Goal: Information Seeking & Learning: Understand process/instructions

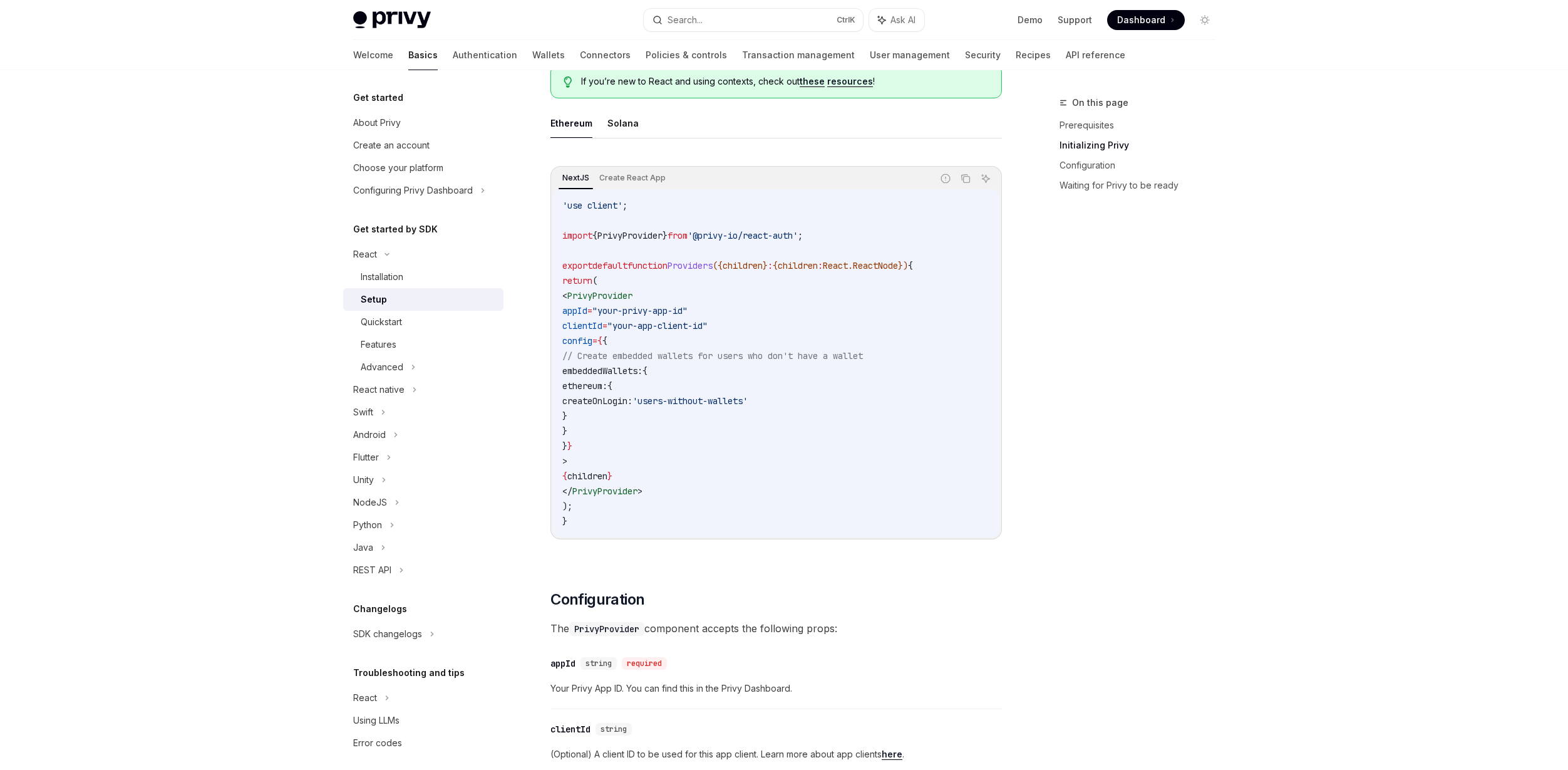
scroll to position [250, 0]
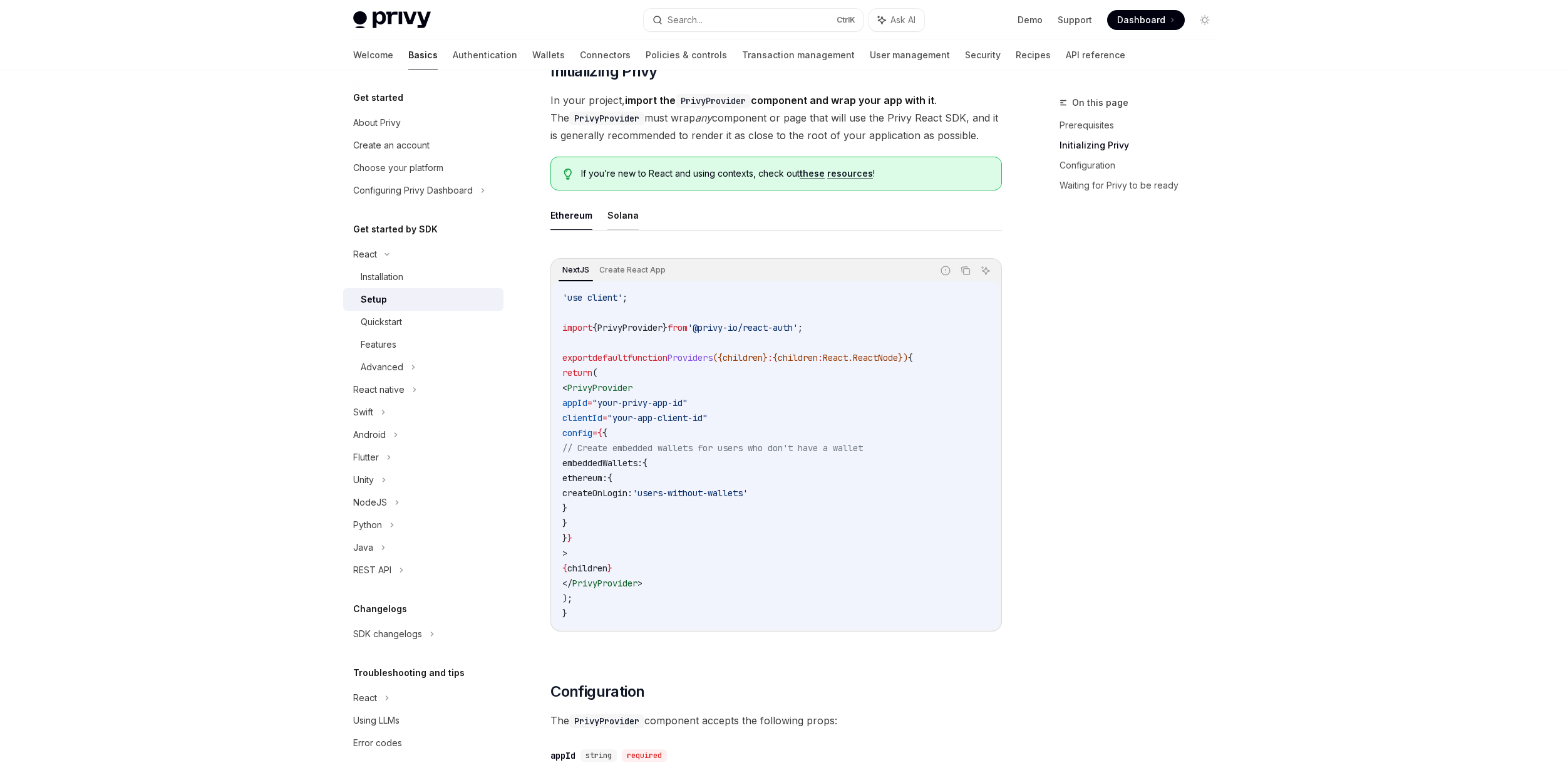
click at [619, 216] on button "Solana" at bounding box center [622, 215] width 31 height 30
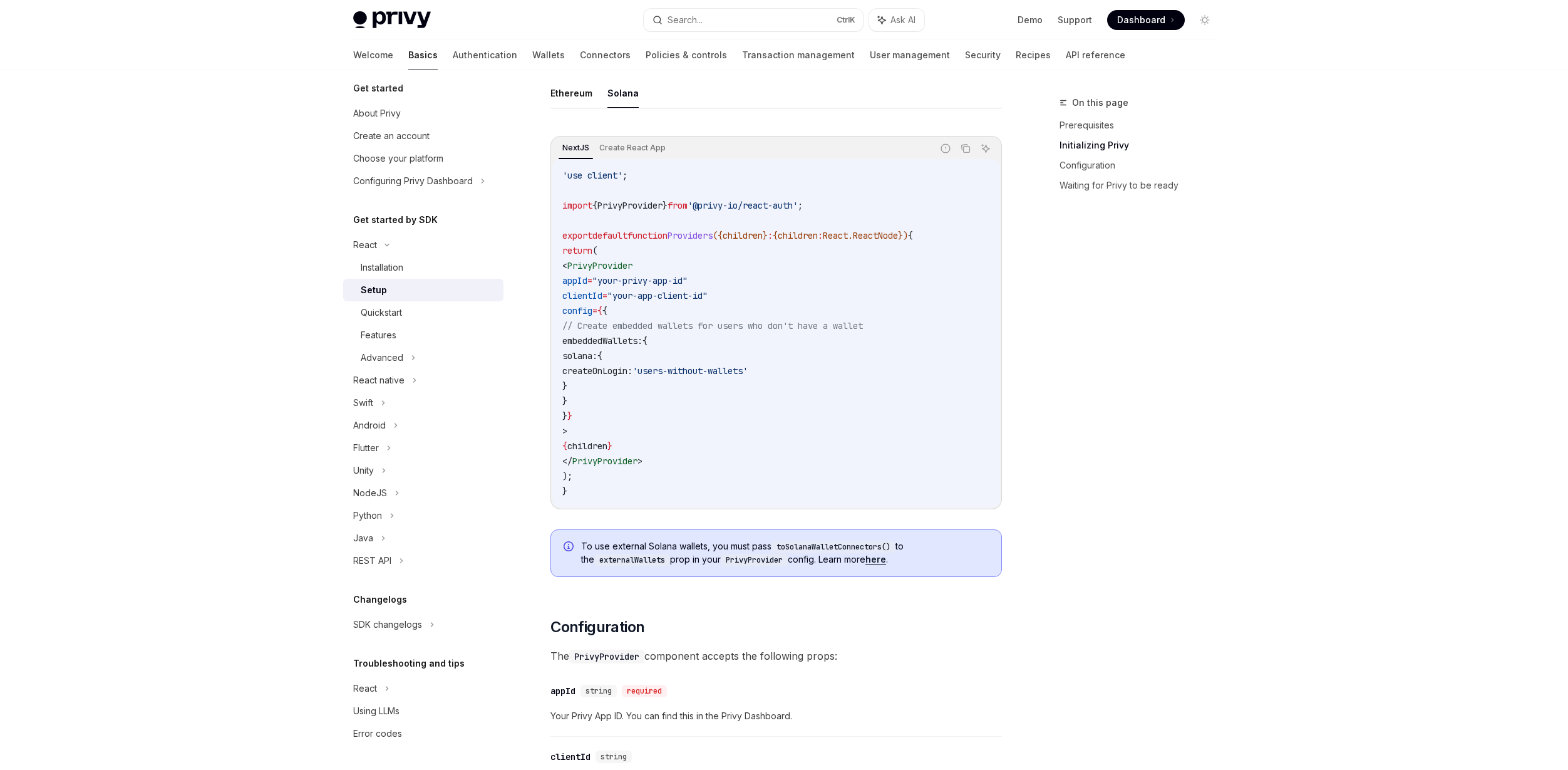
scroll to position [376, 0]
drag, startPoint x: 715, startPoint y: 206, endPoint x: 823, endPoint y: 199, distance: 108.2
click at [797, 199] on span "'@privy-io/react-auth'" at bounding box center [743, 201] width 111 height 11
copy span "@privy-io/react-auth'"
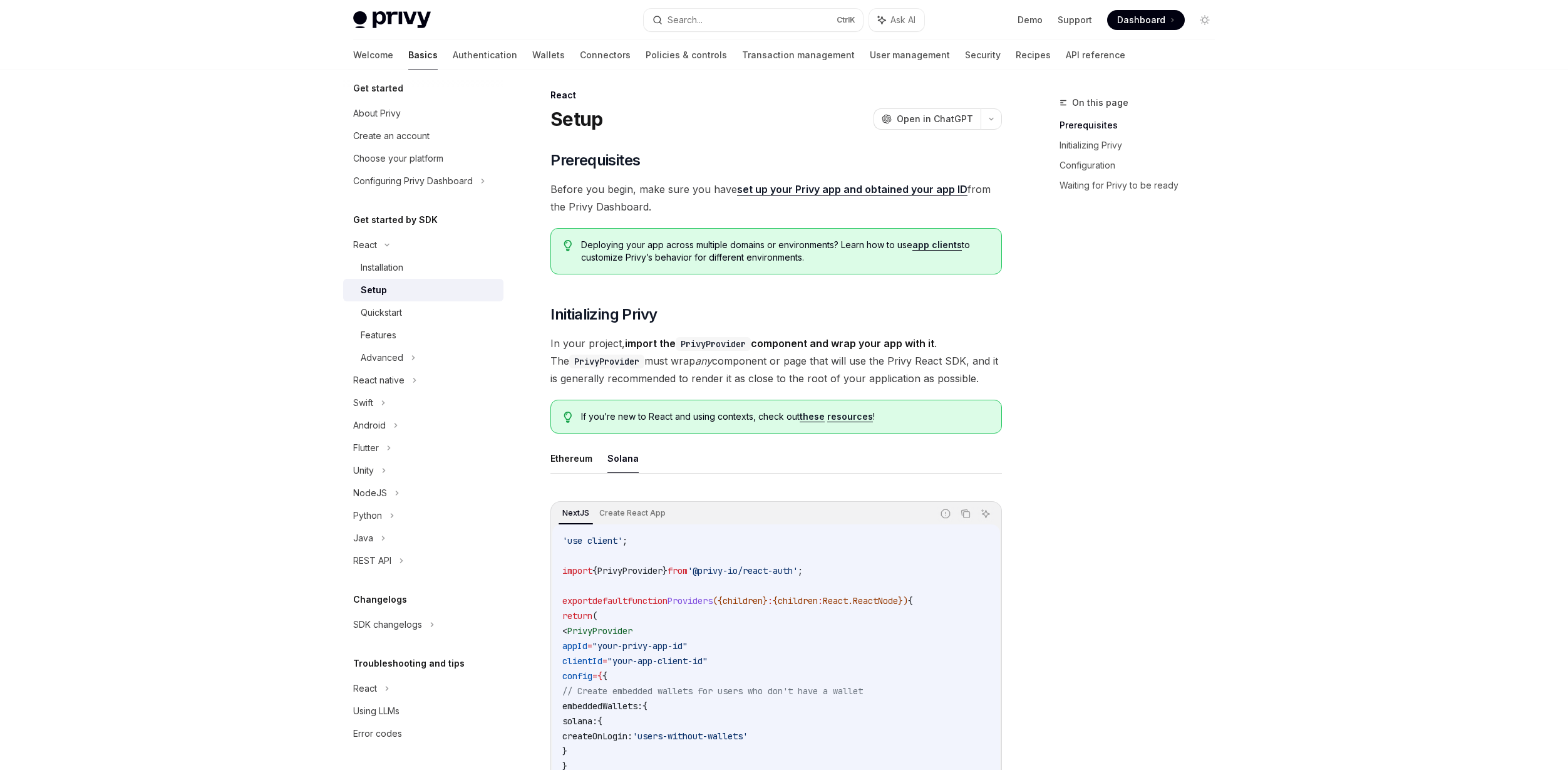
scroll to position [0, 0]
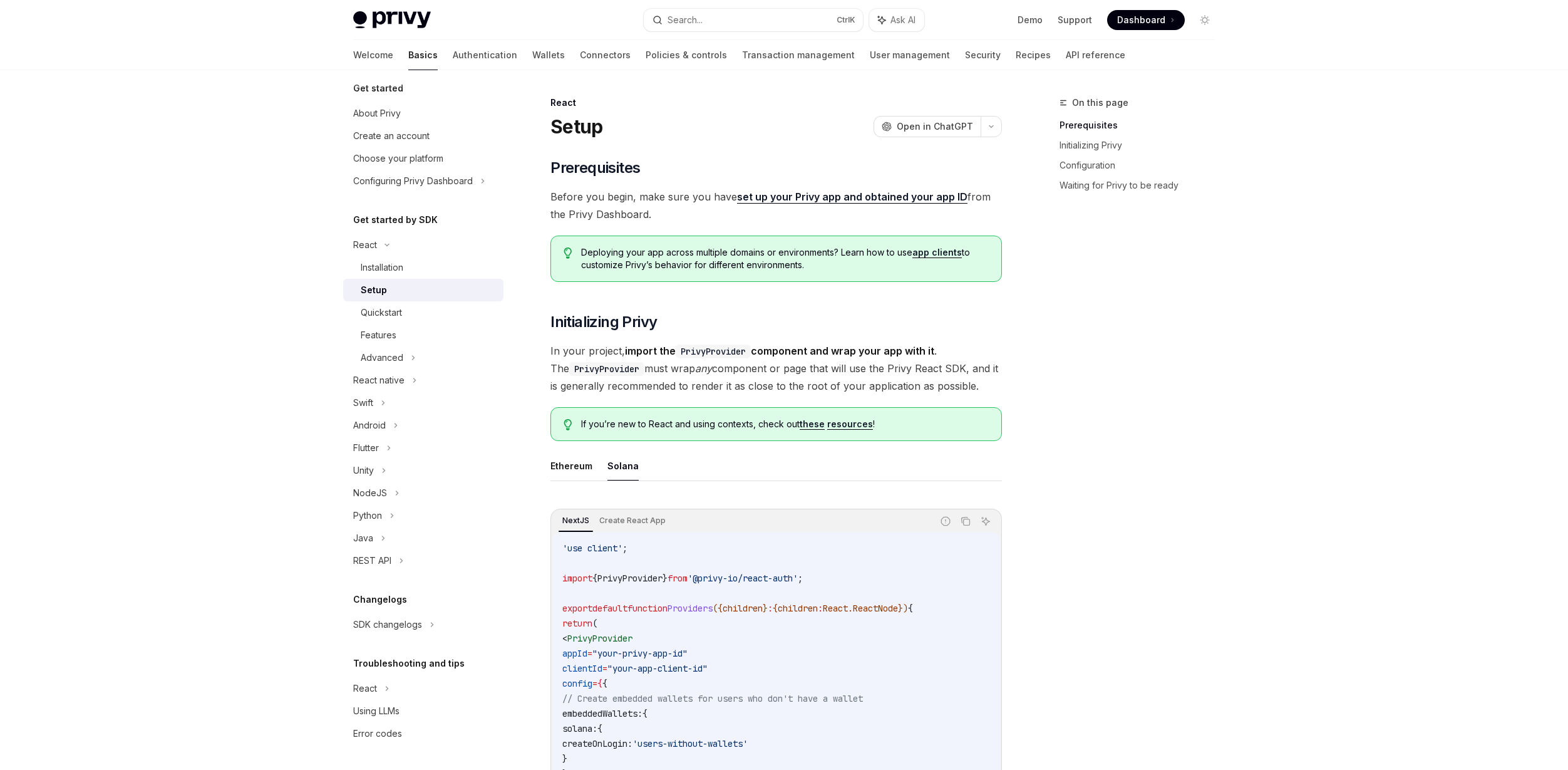
click at [582, 116] on h1 "Setup" at bounding box center [576, 127] width 52 height 23
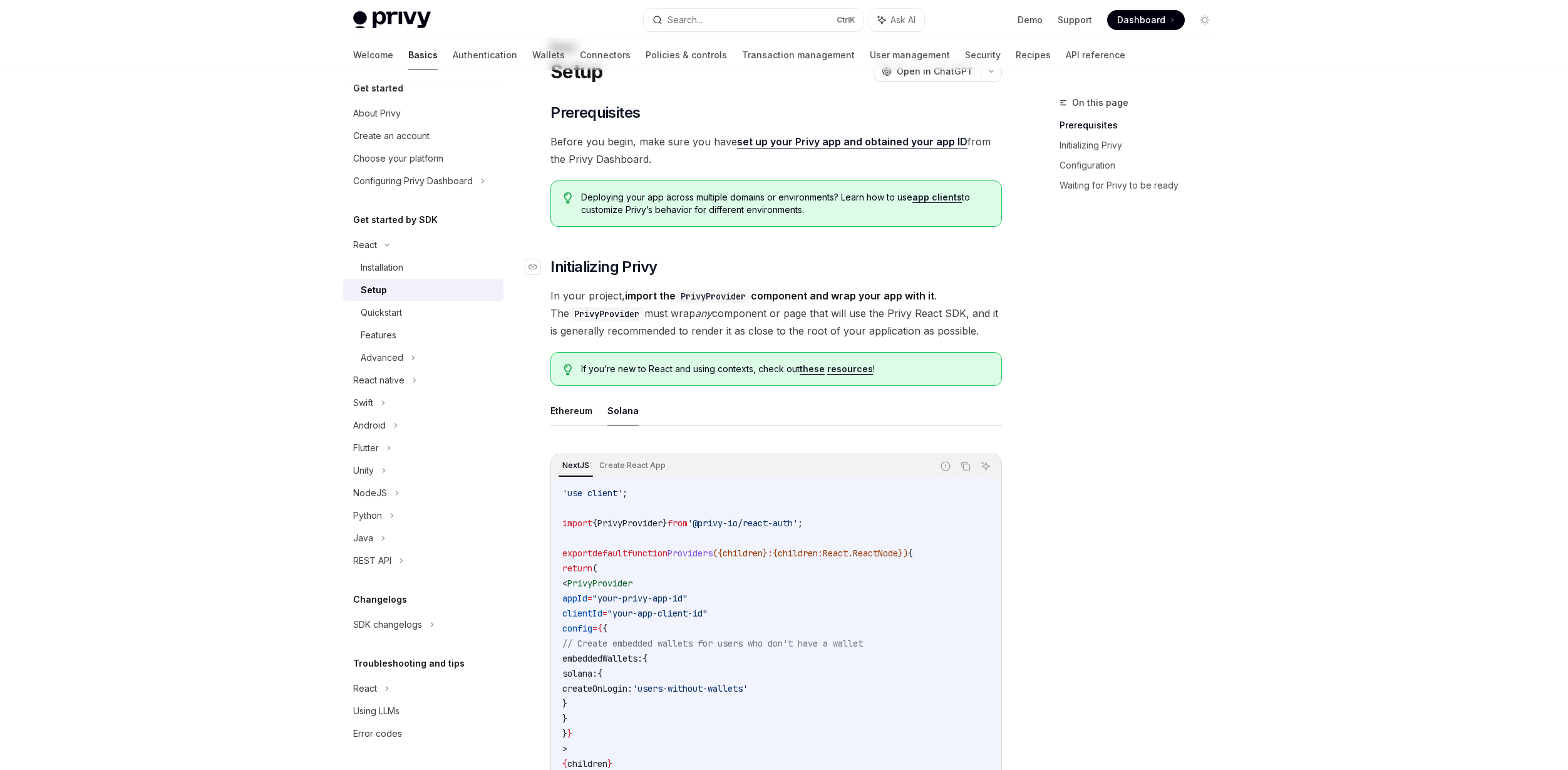
scroll to position [63, 0]
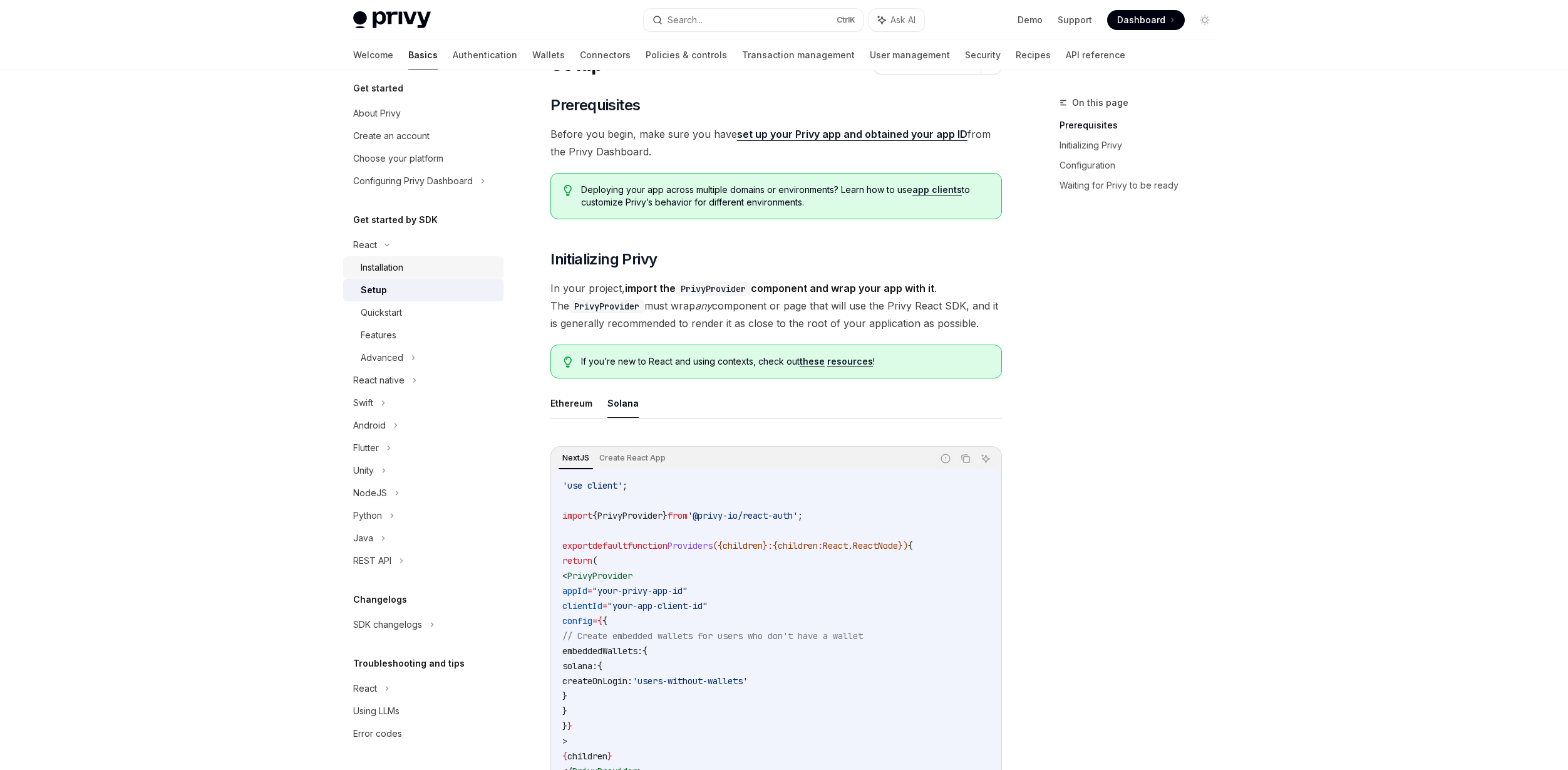
click at [415, 266] on div "Installation" at bounding box center [429, 267] width 136 height 15
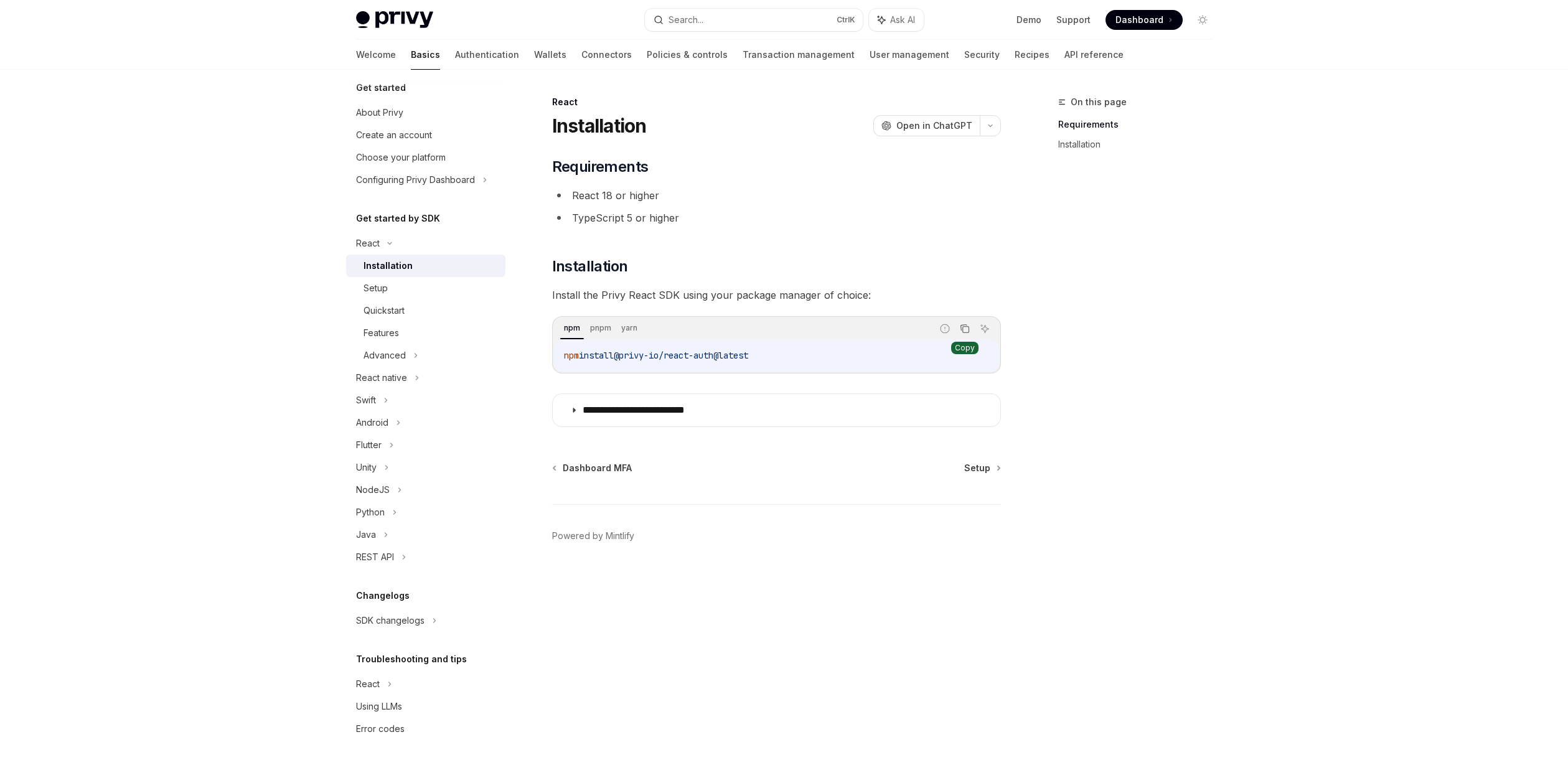
click at [961, 327] on icon "Copy the contents from the code block" at bounding box center [964, 329] width 10 height 10
drag, startPoint x: 685, startPoint y: 643, endPoint x: 697, endPoint y: 607, distance: 37.9
click at [685, 634] on div "**********" at bounding box center [659, 429] width 687 height 670
click at [378, 290] on div "Setup" at bounding box center [376, 287] width 24 height 15
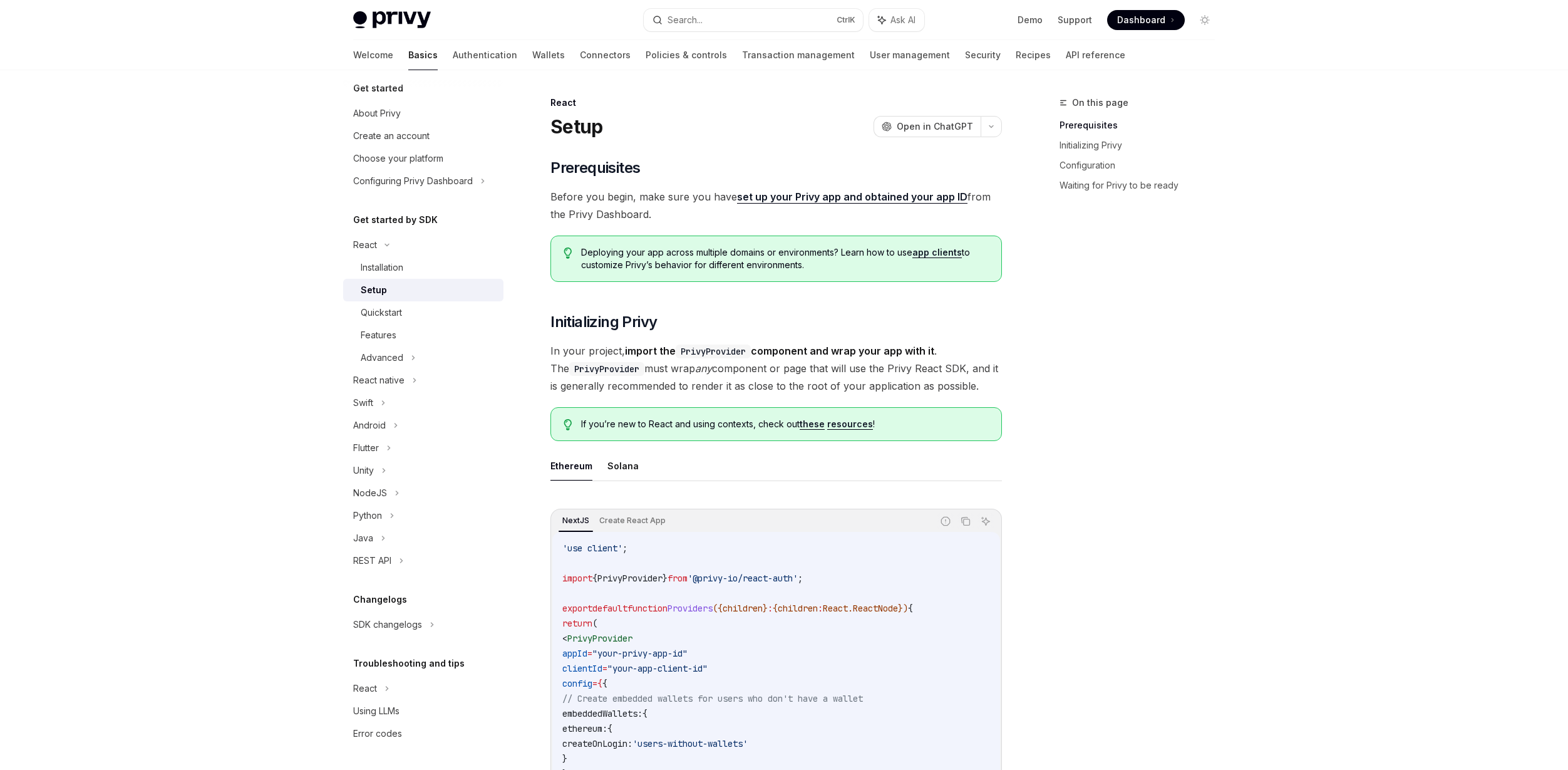
click at [415, 284] on div "Setup" at bounding box center [429, 289] width 136 height 15
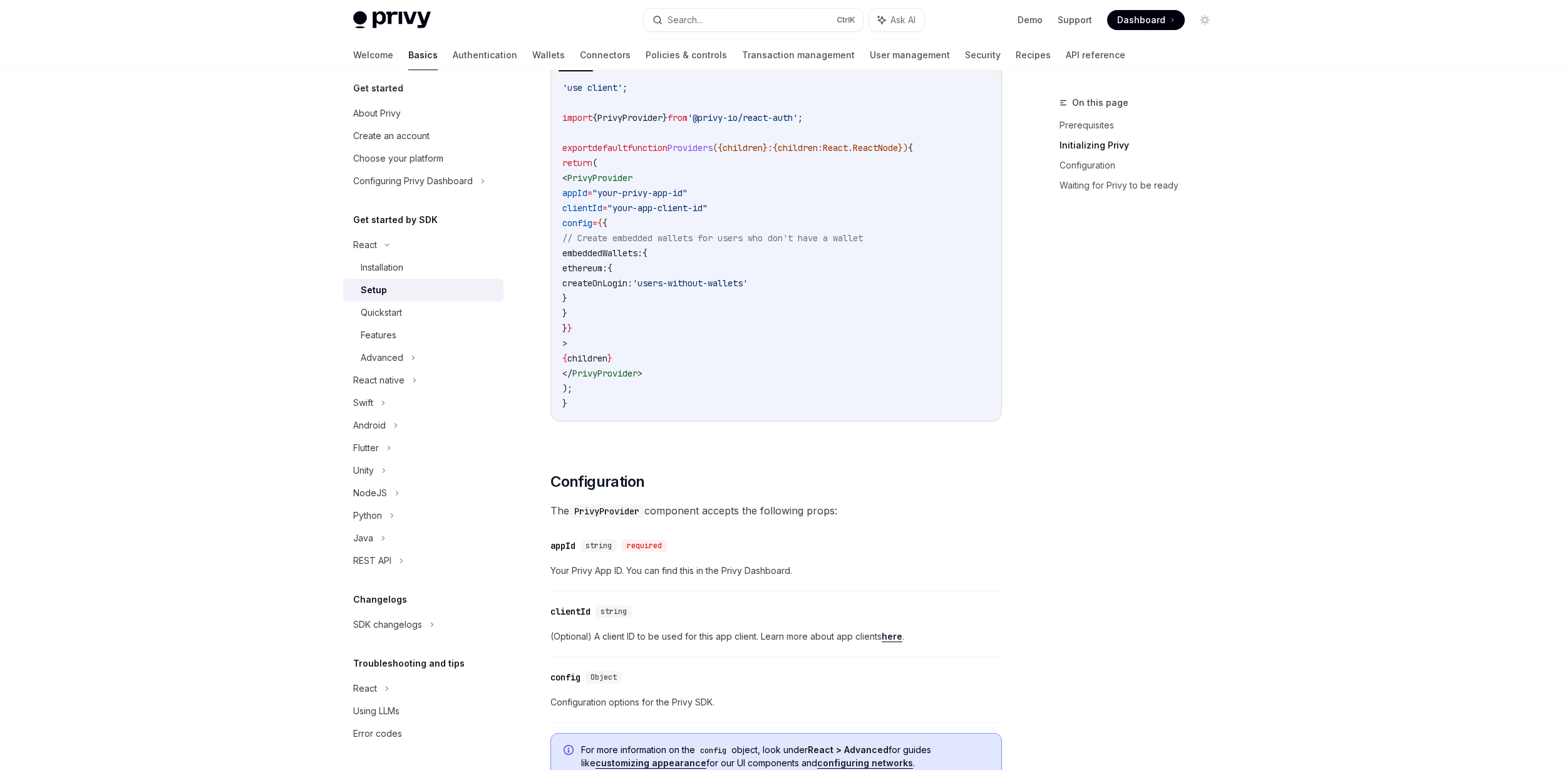
scroll to position [376, 0]
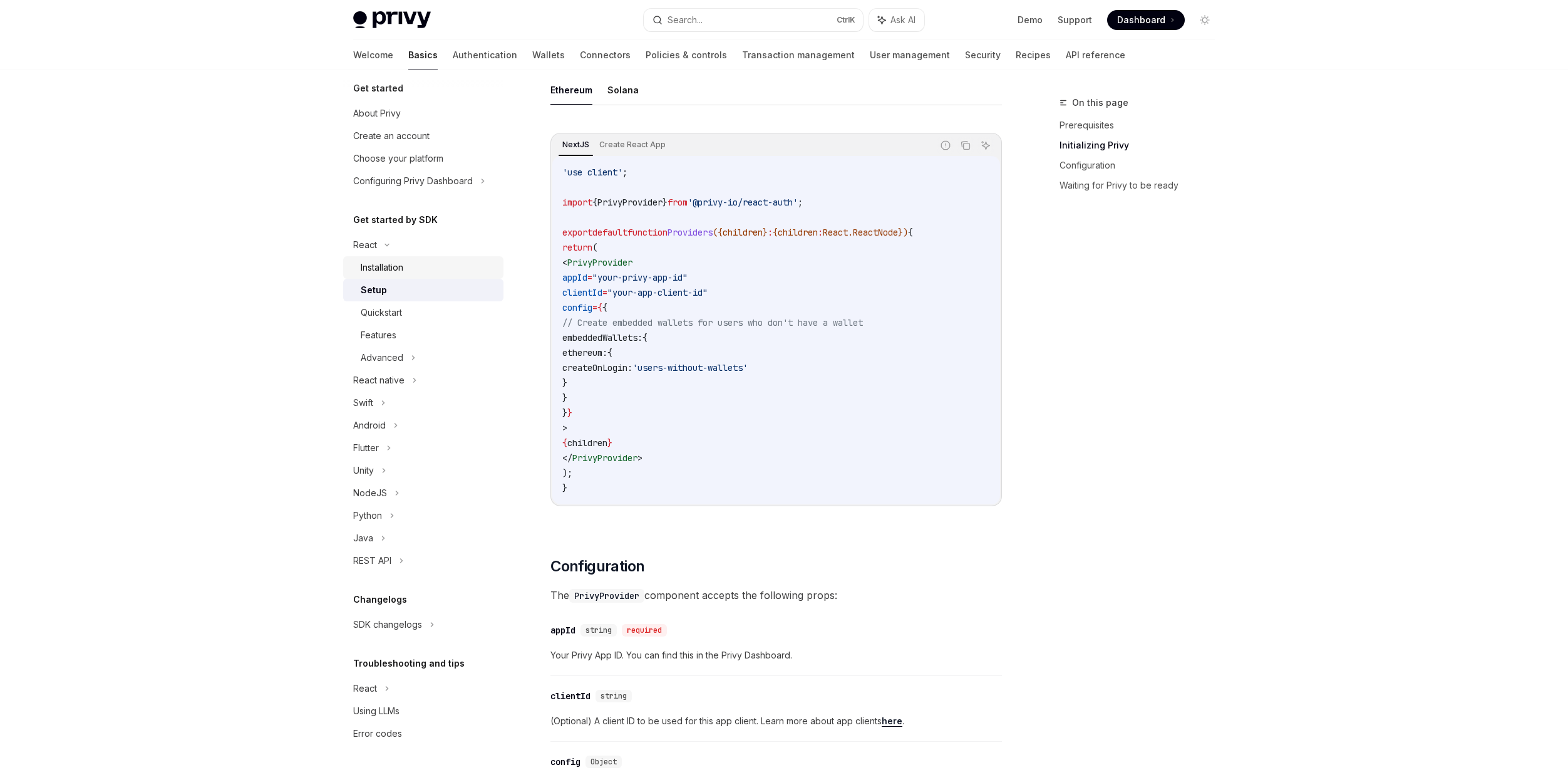
click at [421, 264] on div "Installation" at bounding box center [429, 267] width 136 height 15
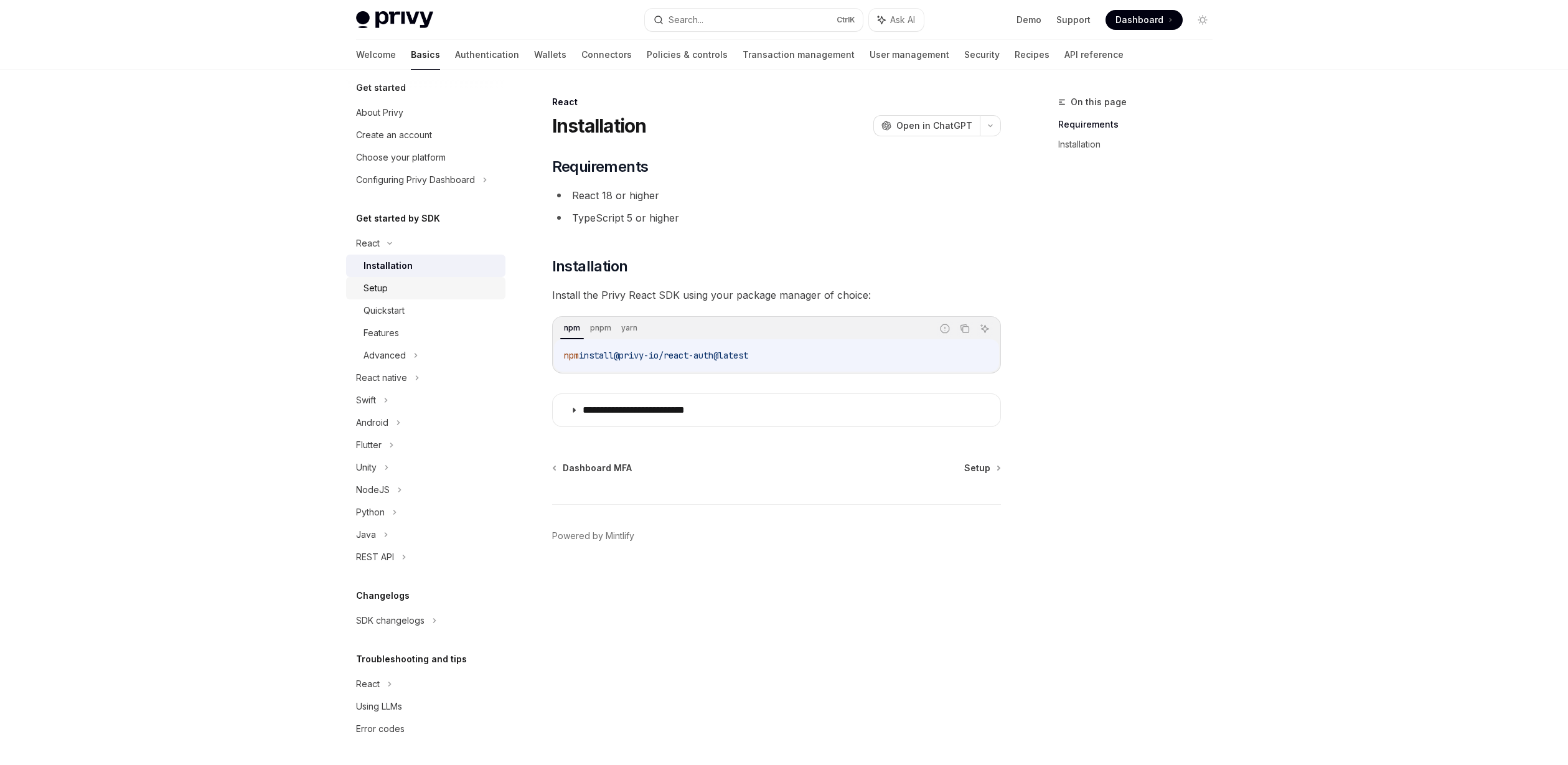
click at [392, 285] on div "Setup" at bounding box center [431, 287] width 135 height 15
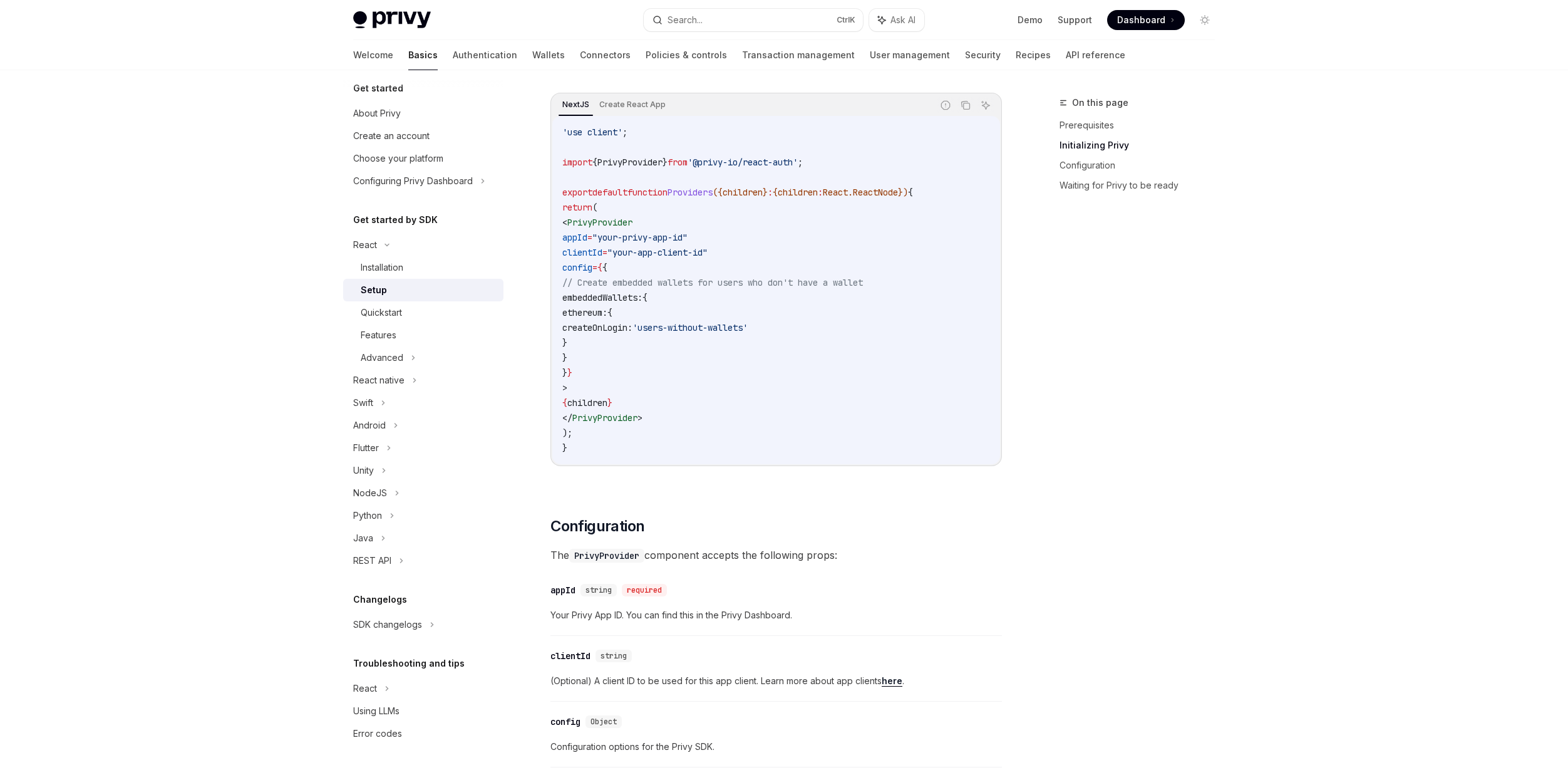
scroll to position [376, 0]
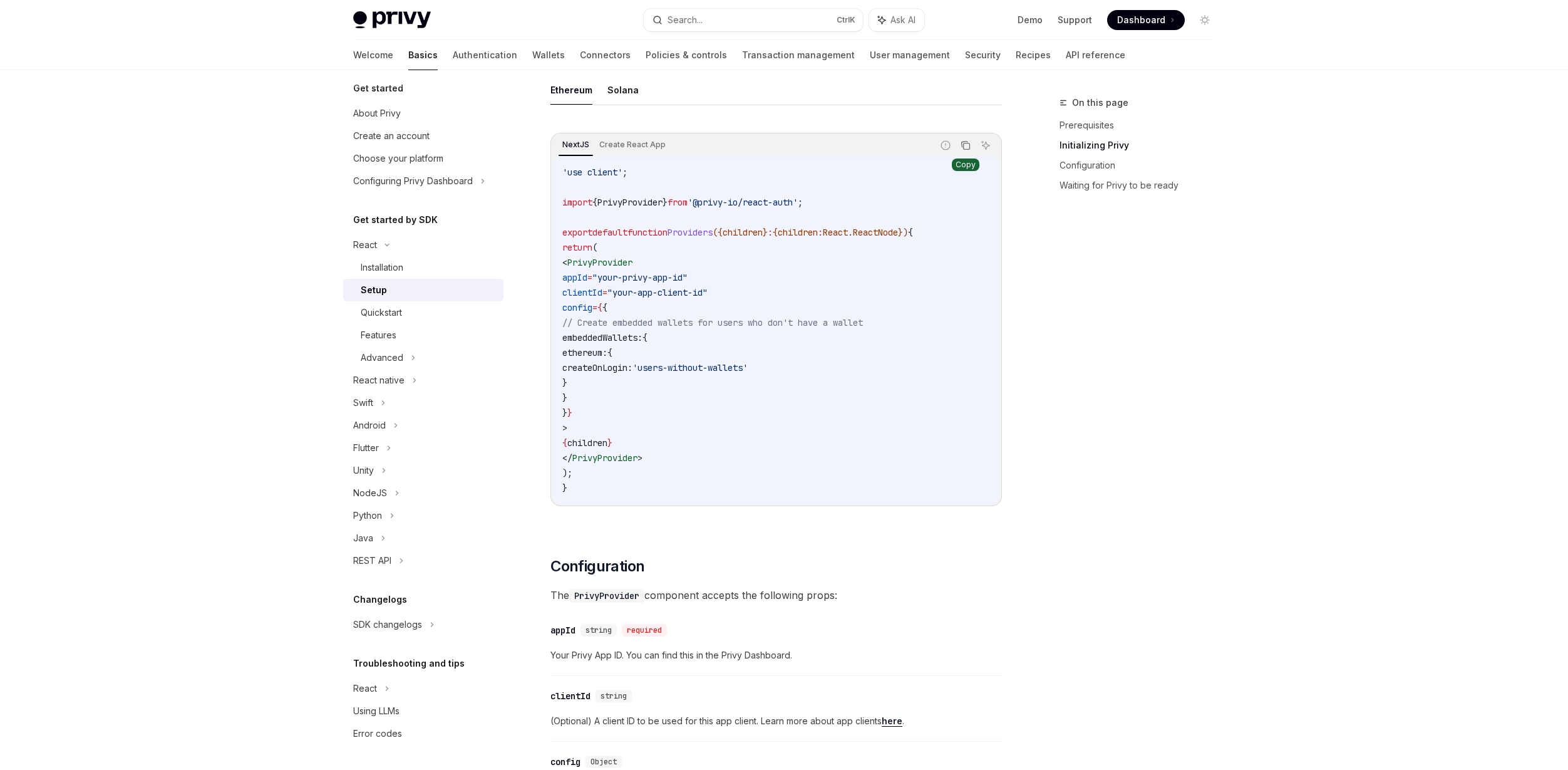
click at [960, 149] on icon "Copy the contents from the code block" at bounding box center [965, 146] width 10 height 10
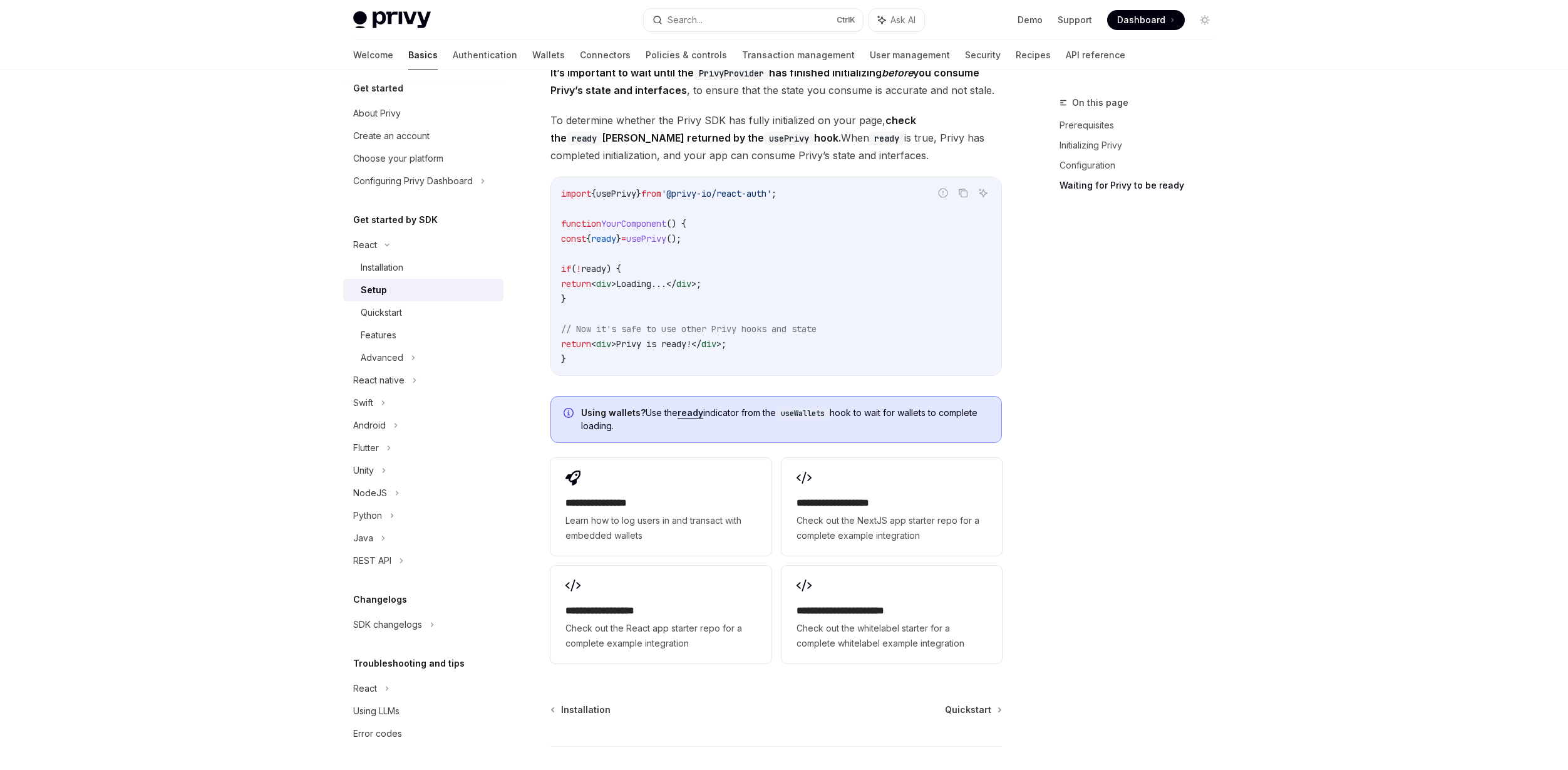
scroll to position [1261, 0]
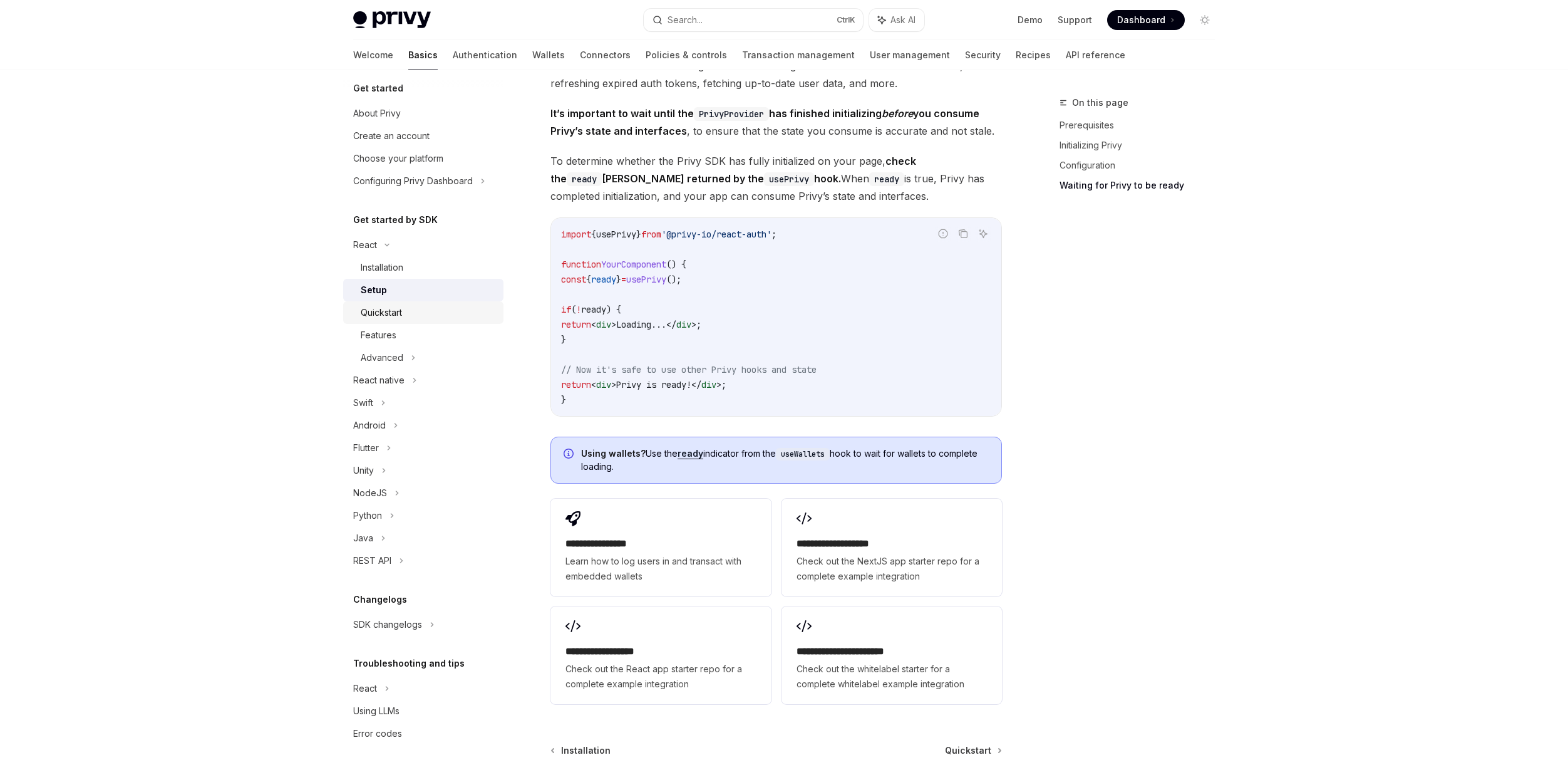
click at [397, 312] on div "Quickstart" at bounding box center [381, 312] width 41 height 15
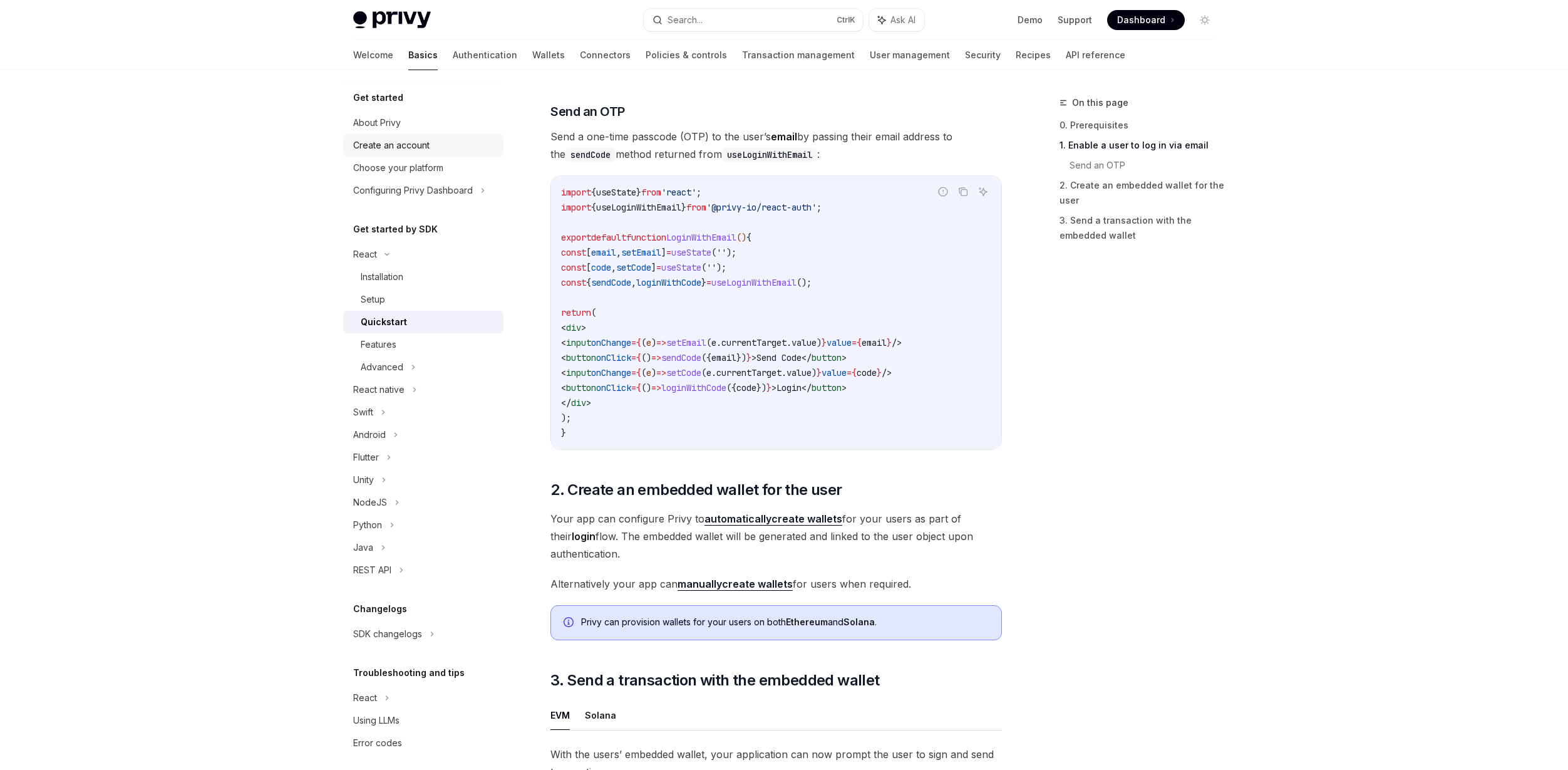
click at [414, 154] on link "Create an account" at bounding box center [423, 145] width 160 height 23
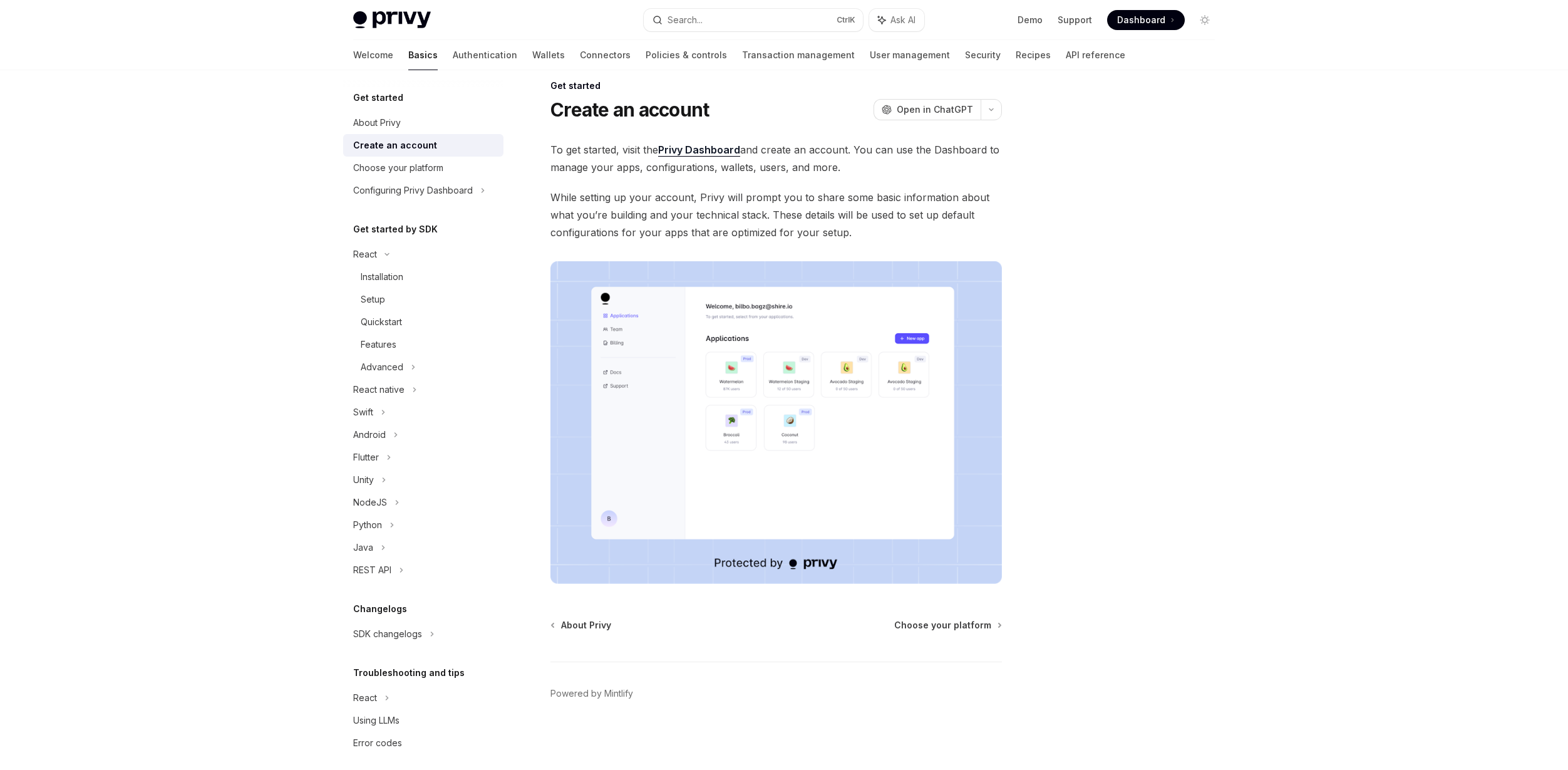
scroll to position [17, 0]
click at [404, 132] on link "About Privy" at bounding box center [423, 123] width 160 height 23
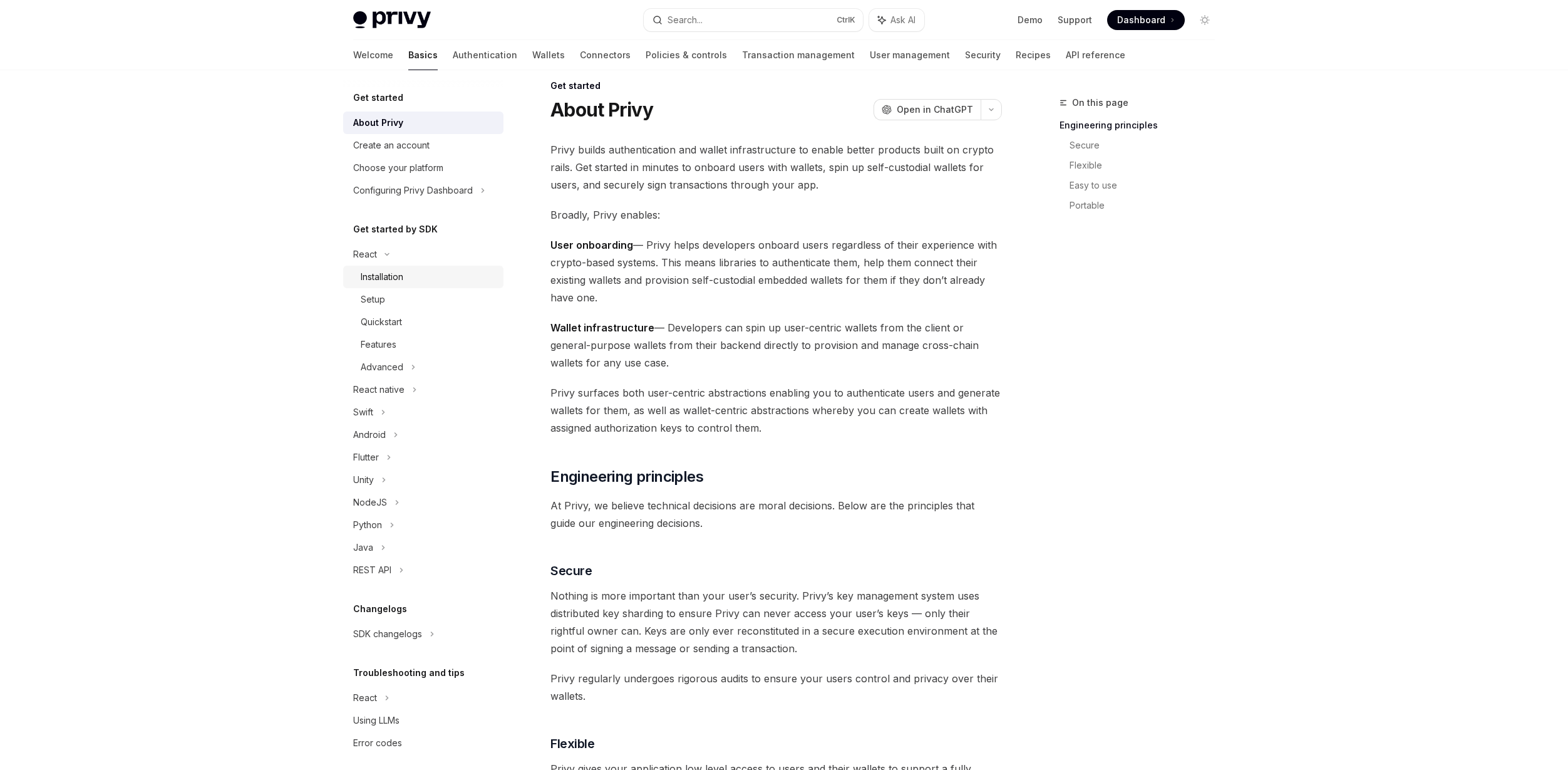
click at [411, 278] on div "Installation" at bounding box center [429, 276] width 136 height 15
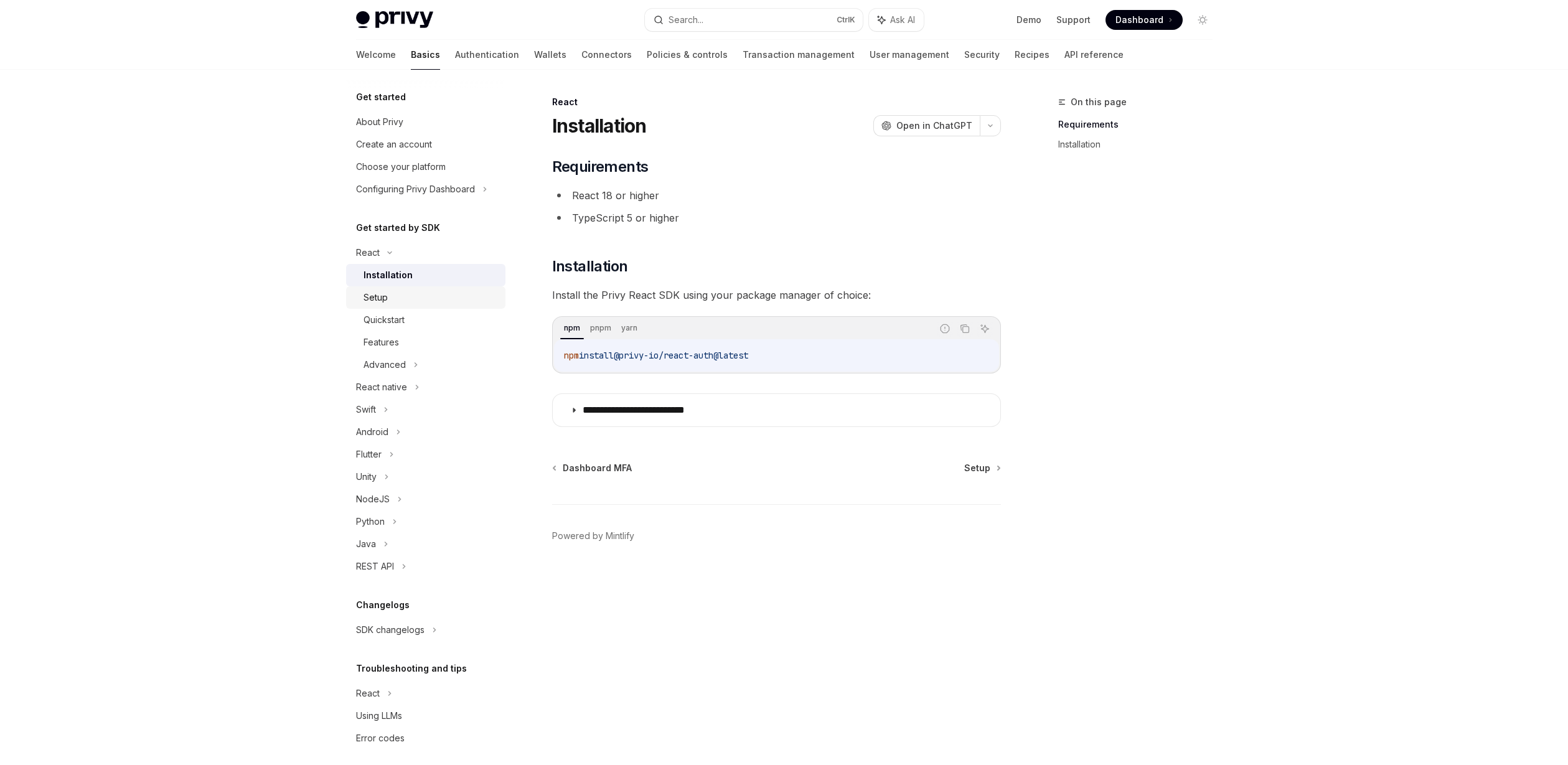
click at [411, 294] on div "Setup" at bounding box center [431, 297] width 135 height 15
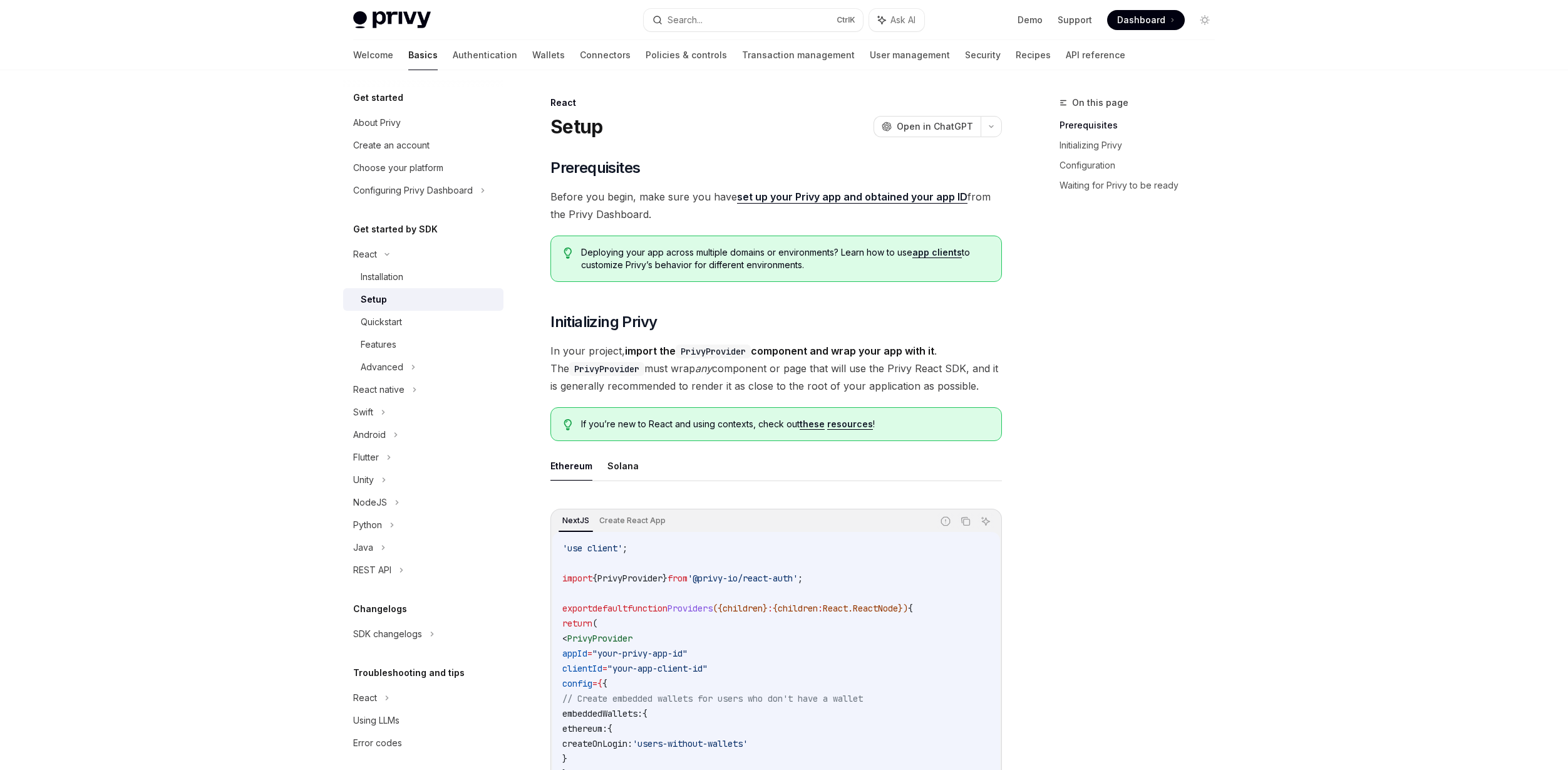
scroll to position [376, 0]
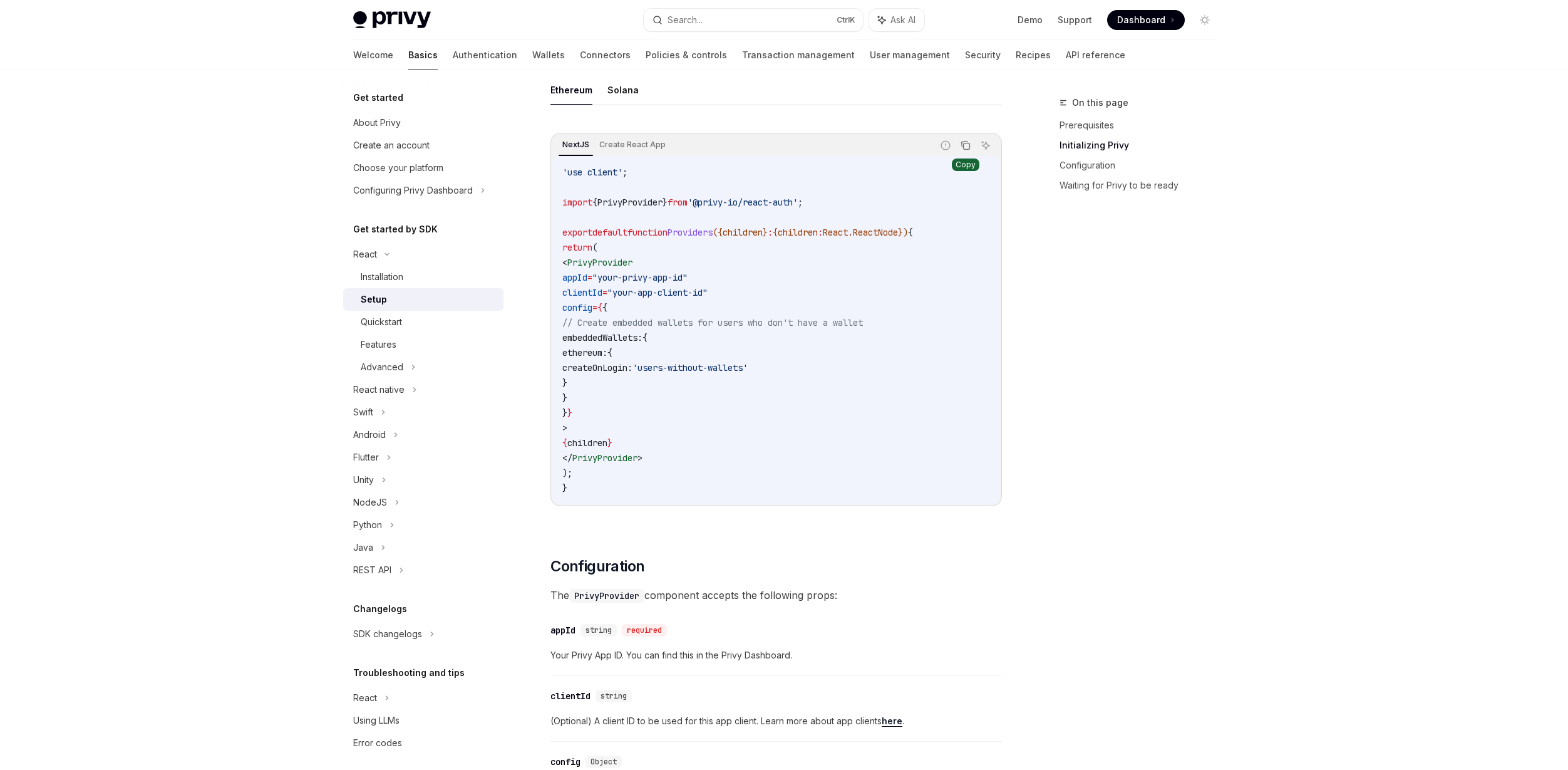
click at [972, 146] on button "Copy the contents from the code block" at bounding box center [965, 146] width 16 height 16
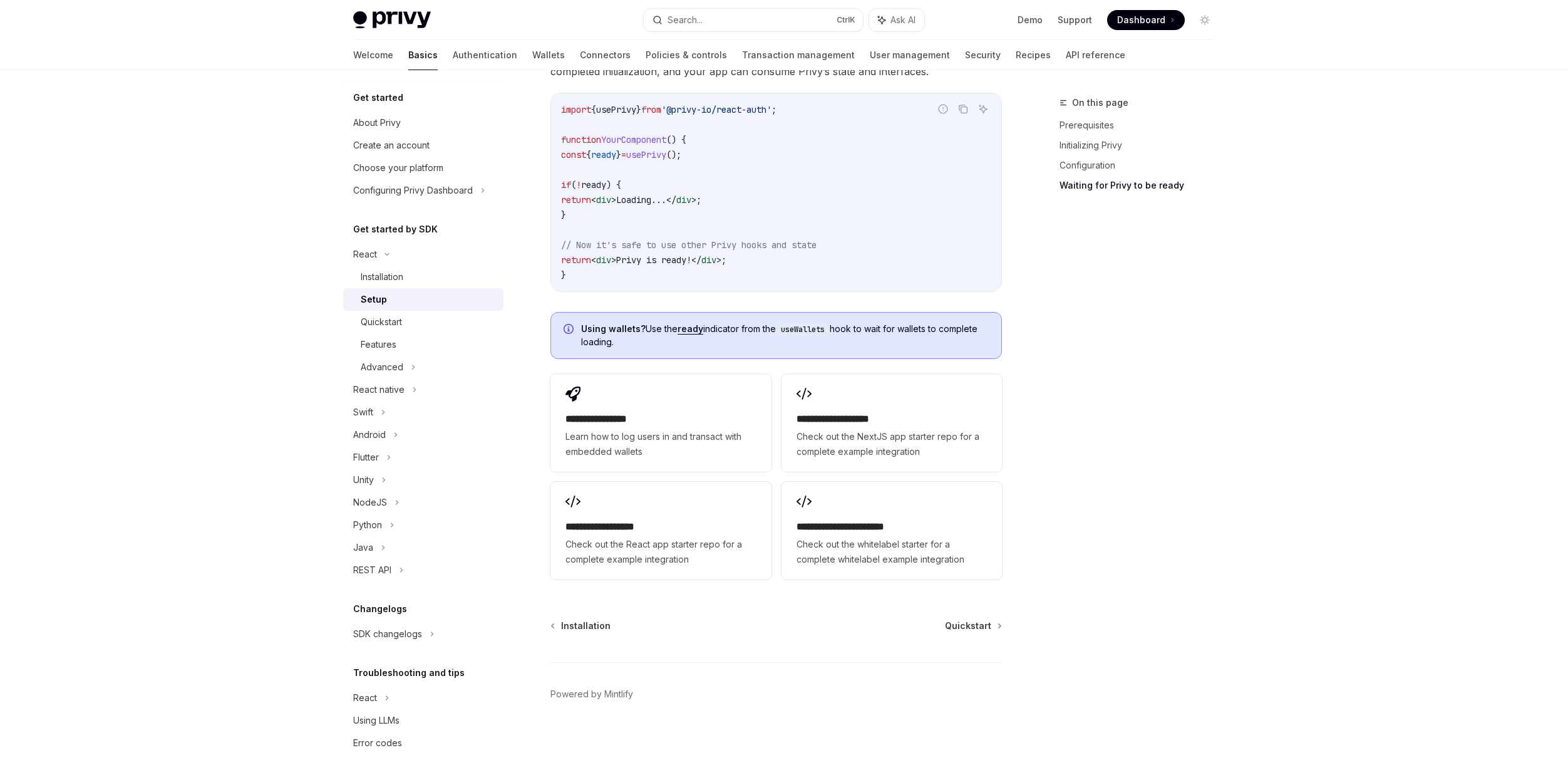
scroll to position [1386, 0]
drag, startPoint x: 405, startPoint y: 324, endPoint x: 419, endPoint y: 317, distance: 15.7
click at [405, 324] on div "Quickstart" at bounding box center [429, 321] width 136 height 15
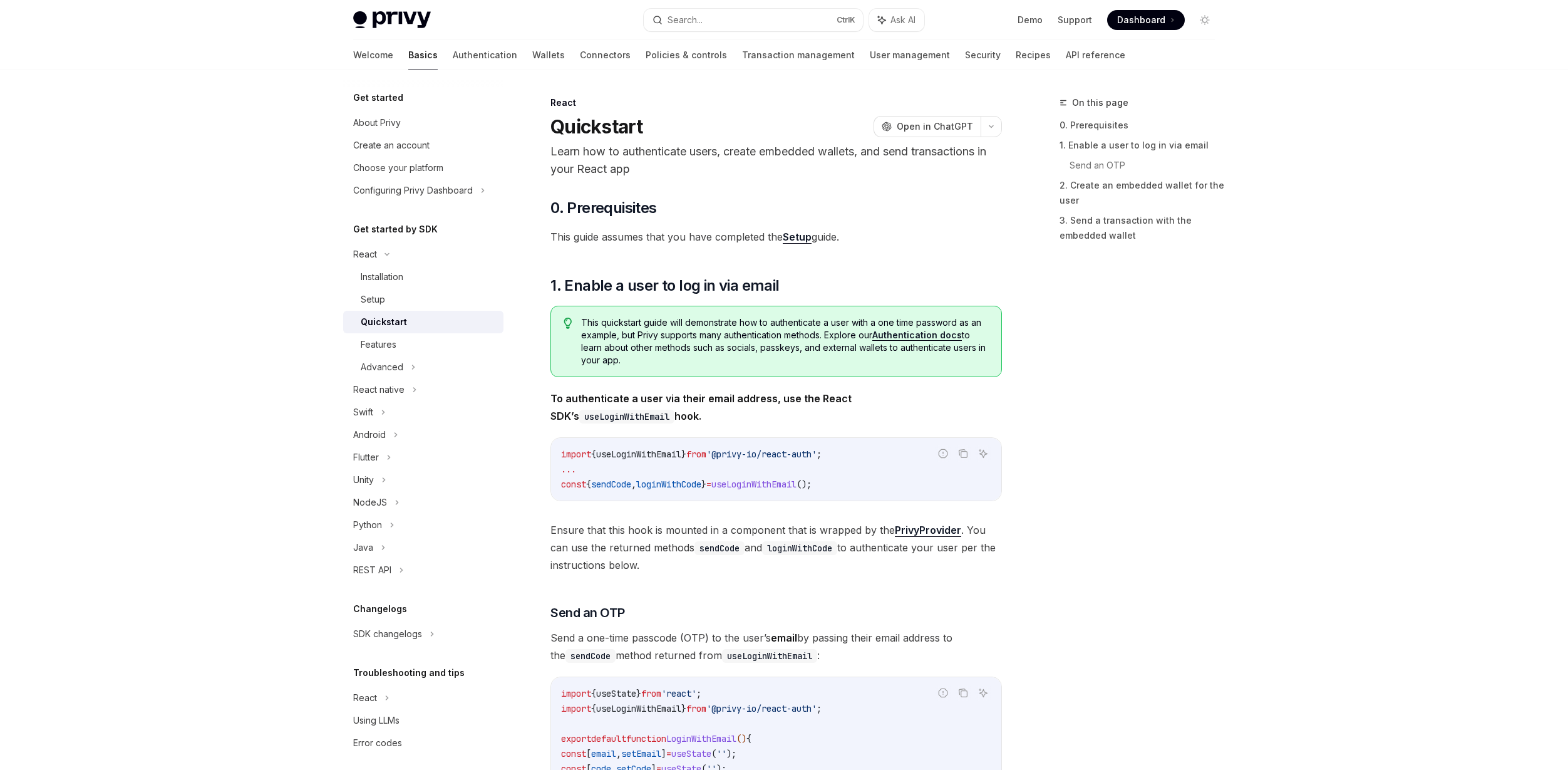
type textarea "*"
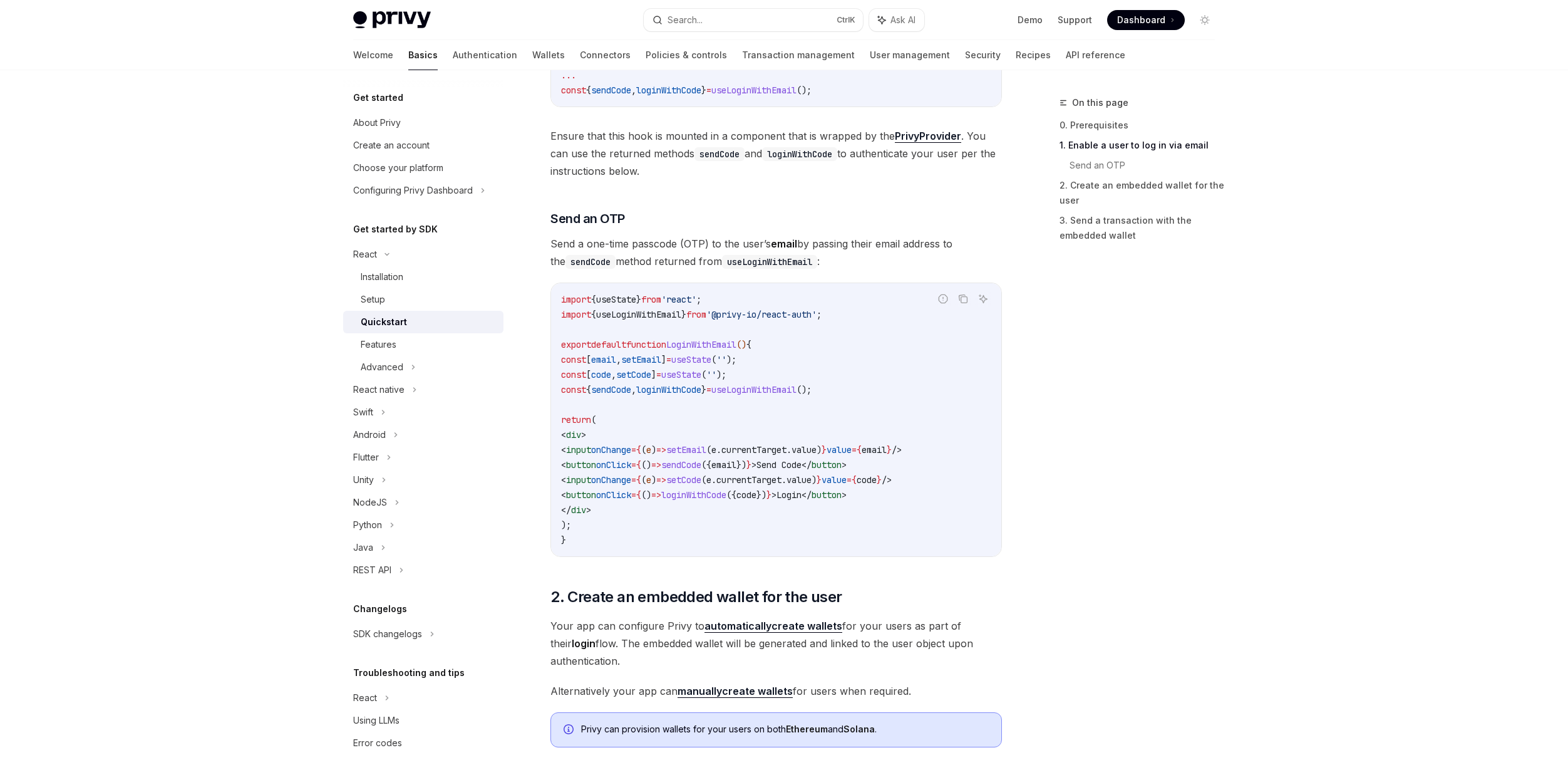
scroll to position [439, 0]
